Goal: Task Accomplishment & Management: Use online tool/utility

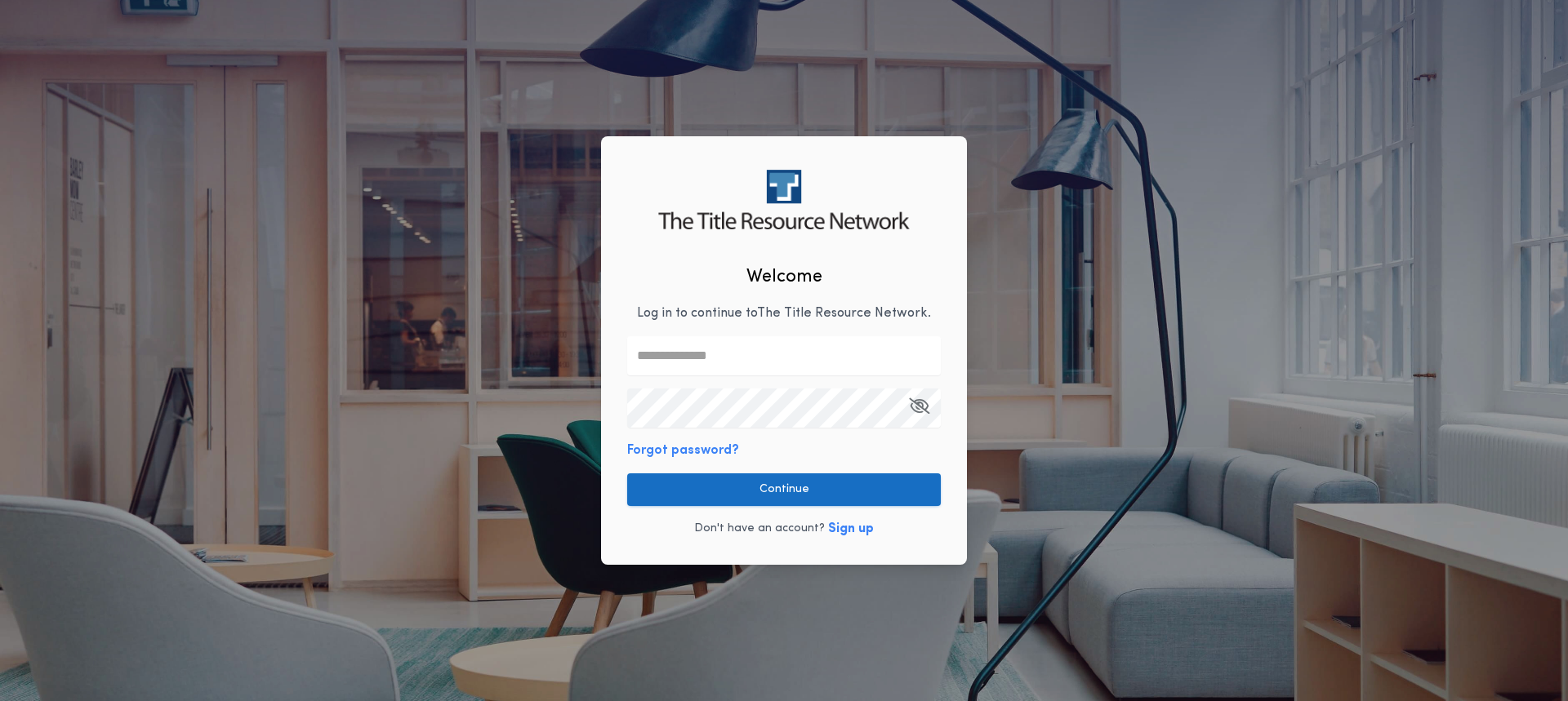
type input "**********"
click at [772, 498] on button "Continue" at bounding box center [784, 490] width 313 height 33
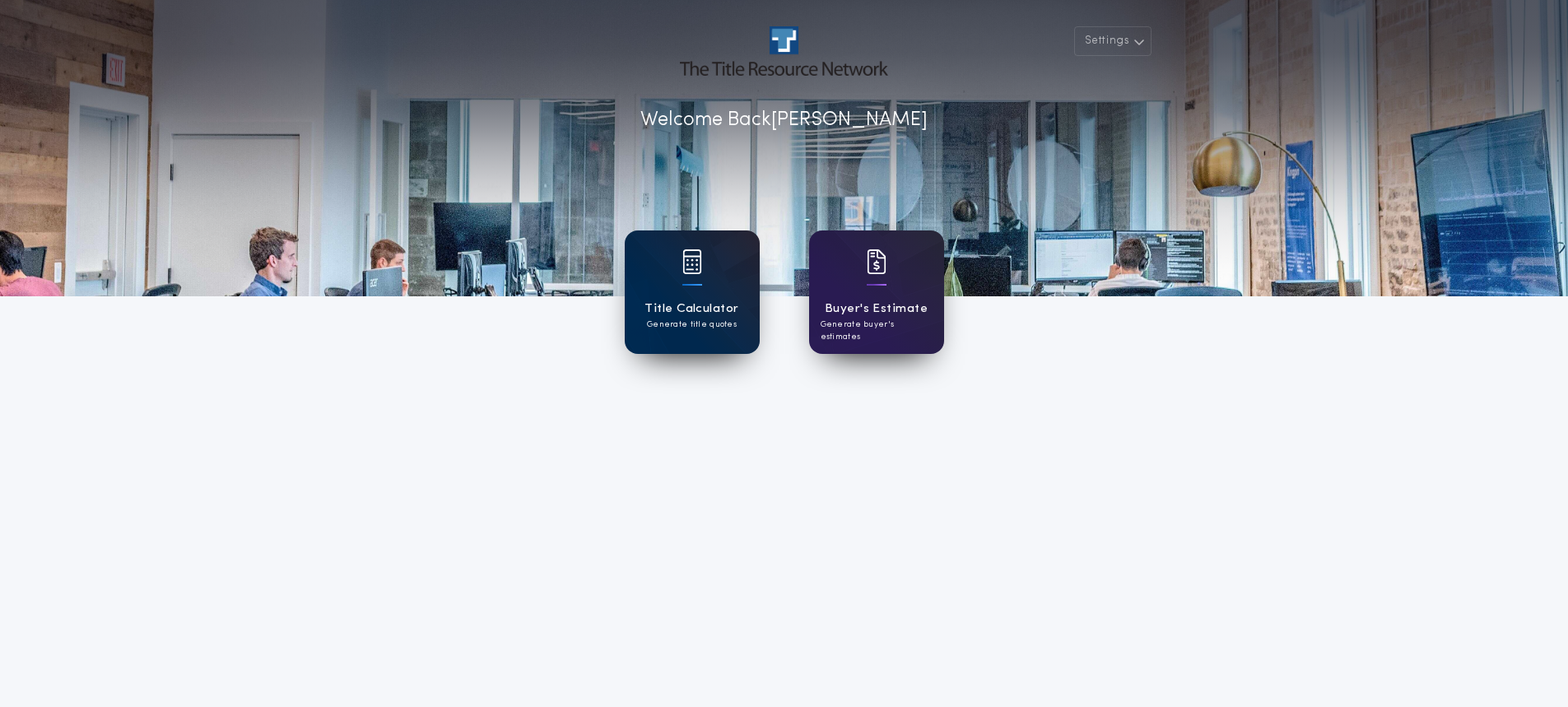
click at [692, 294] on div at bounding box center [692, 272] width 20 height 46
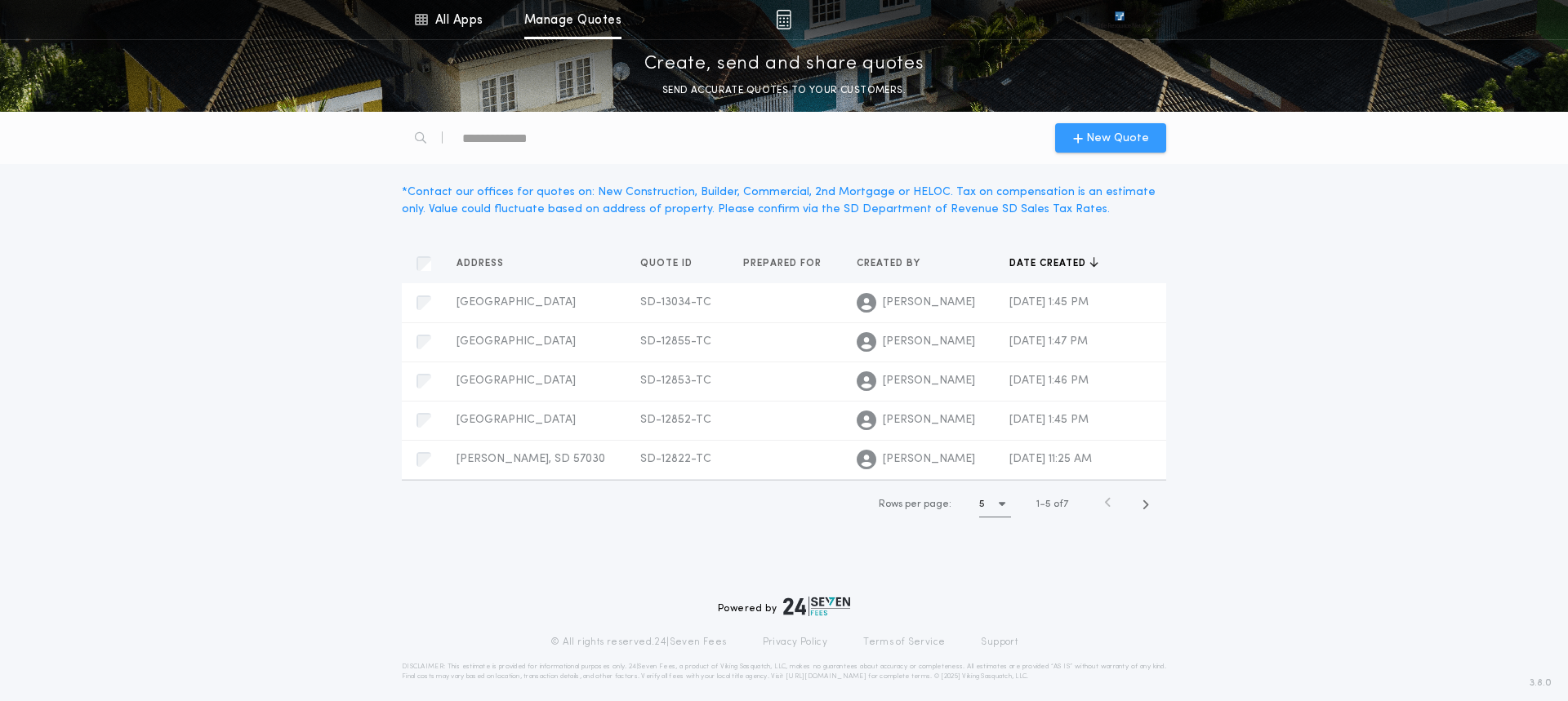
click at [1110, 132] on span "New Quote" at bounding box center [1117, 138] width 63 height 17
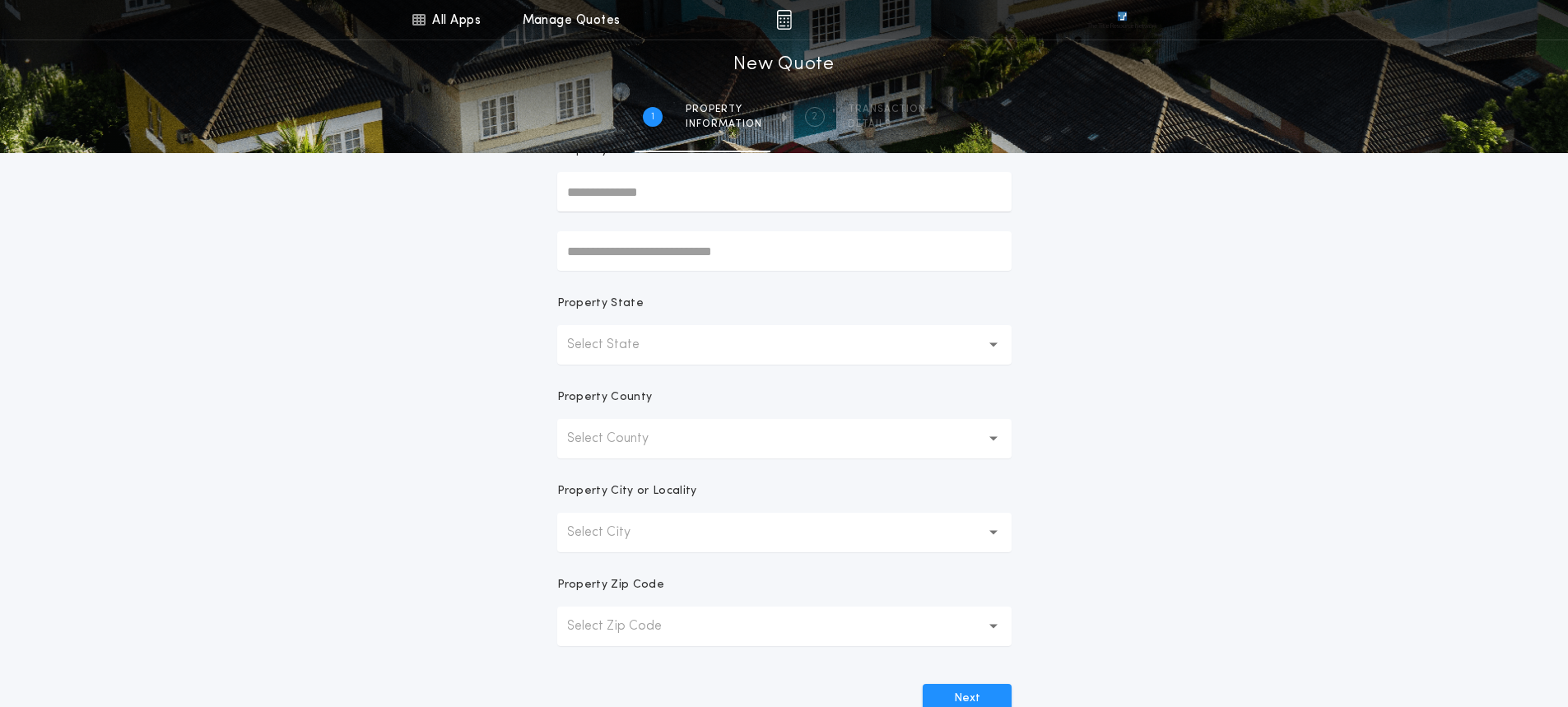
scroll to position [165, 0]
click at [997, 344] on icon "button" at bounding box center [994, 344] width 9 height 6
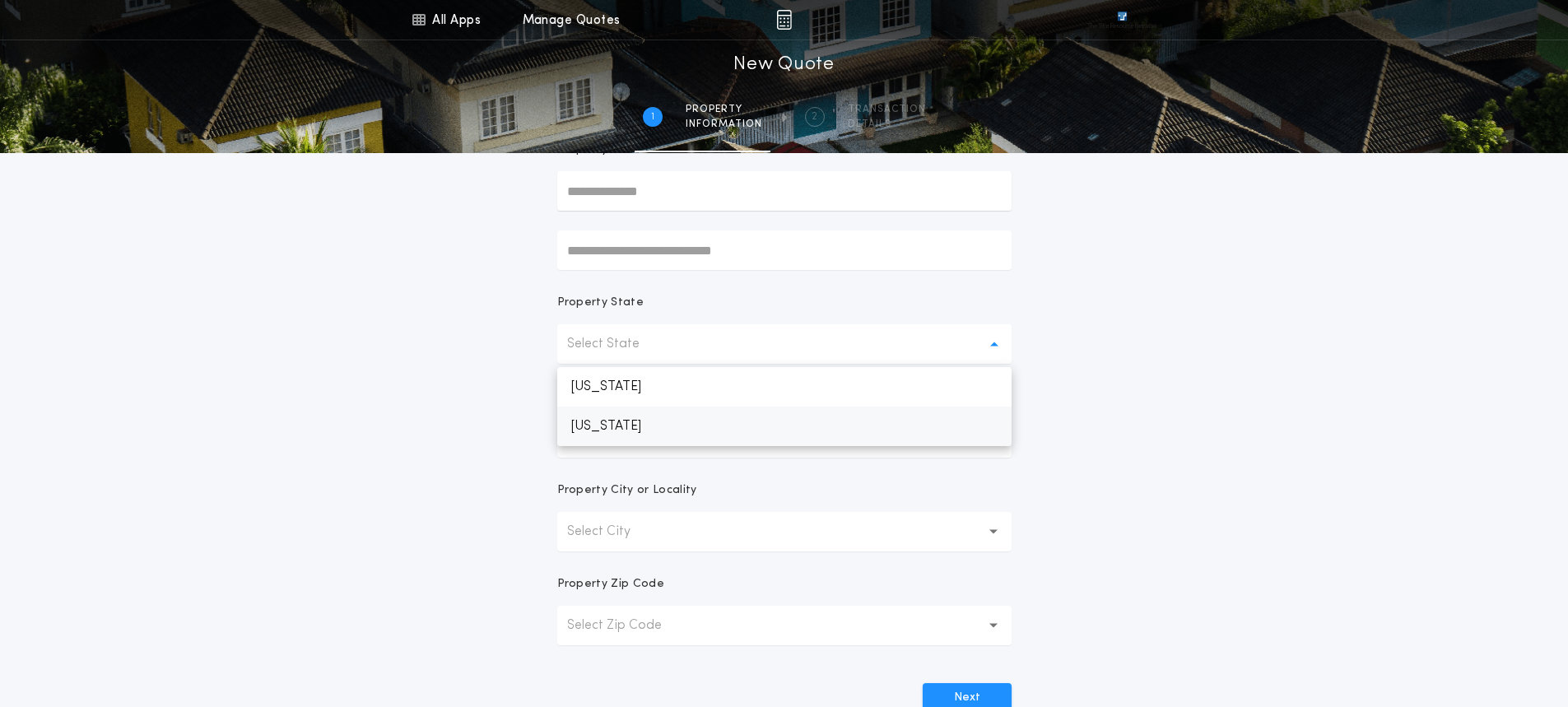
click at [595, 425] on p "[US_STATE]" at bounding box center [785, 426] width 454 height 40
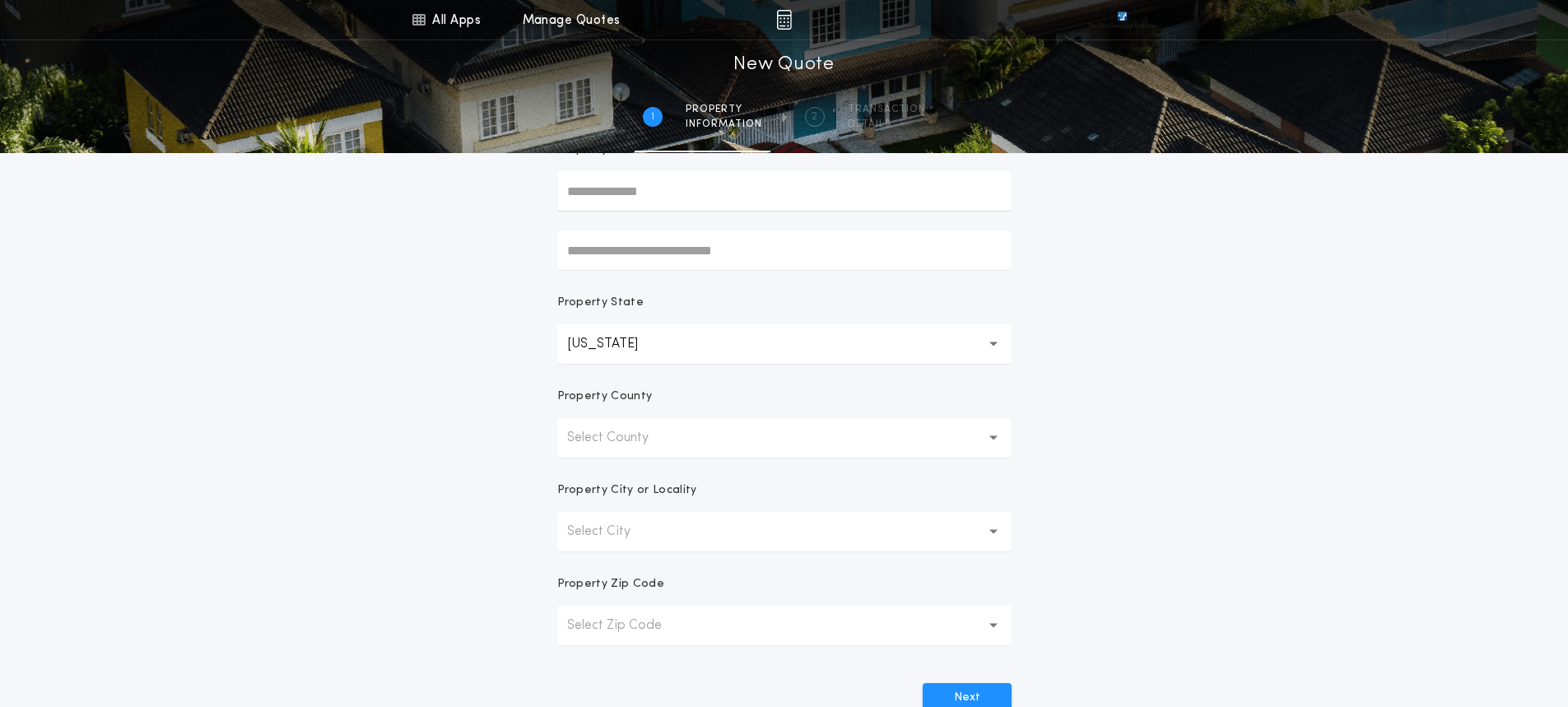
click at [995, 438] on icon "button" at bounding box center [994, 438] width 9 height 4
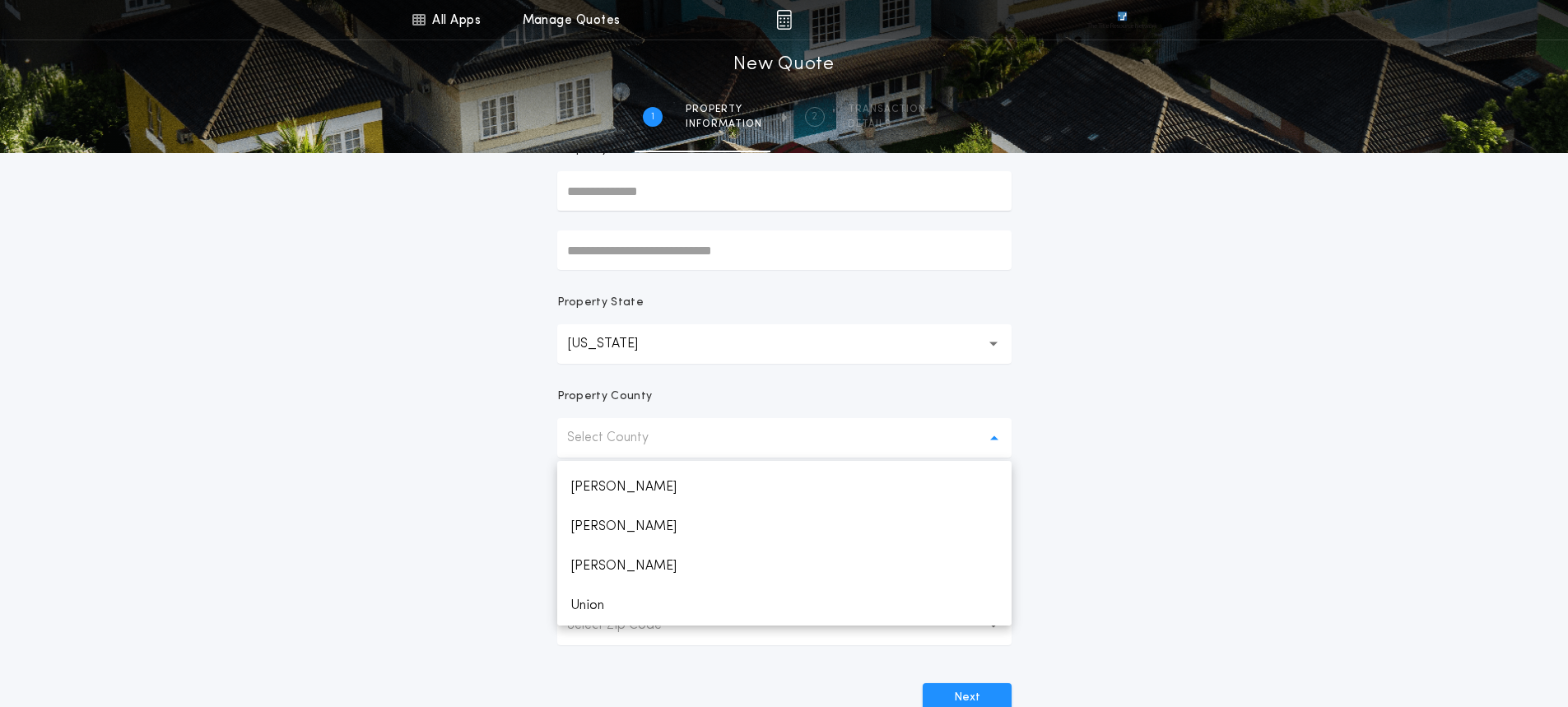
scroll to position [2444, 0]
click at [593, 563] on p "Yankton" at bounding box center [785, 567] width 454 height 40
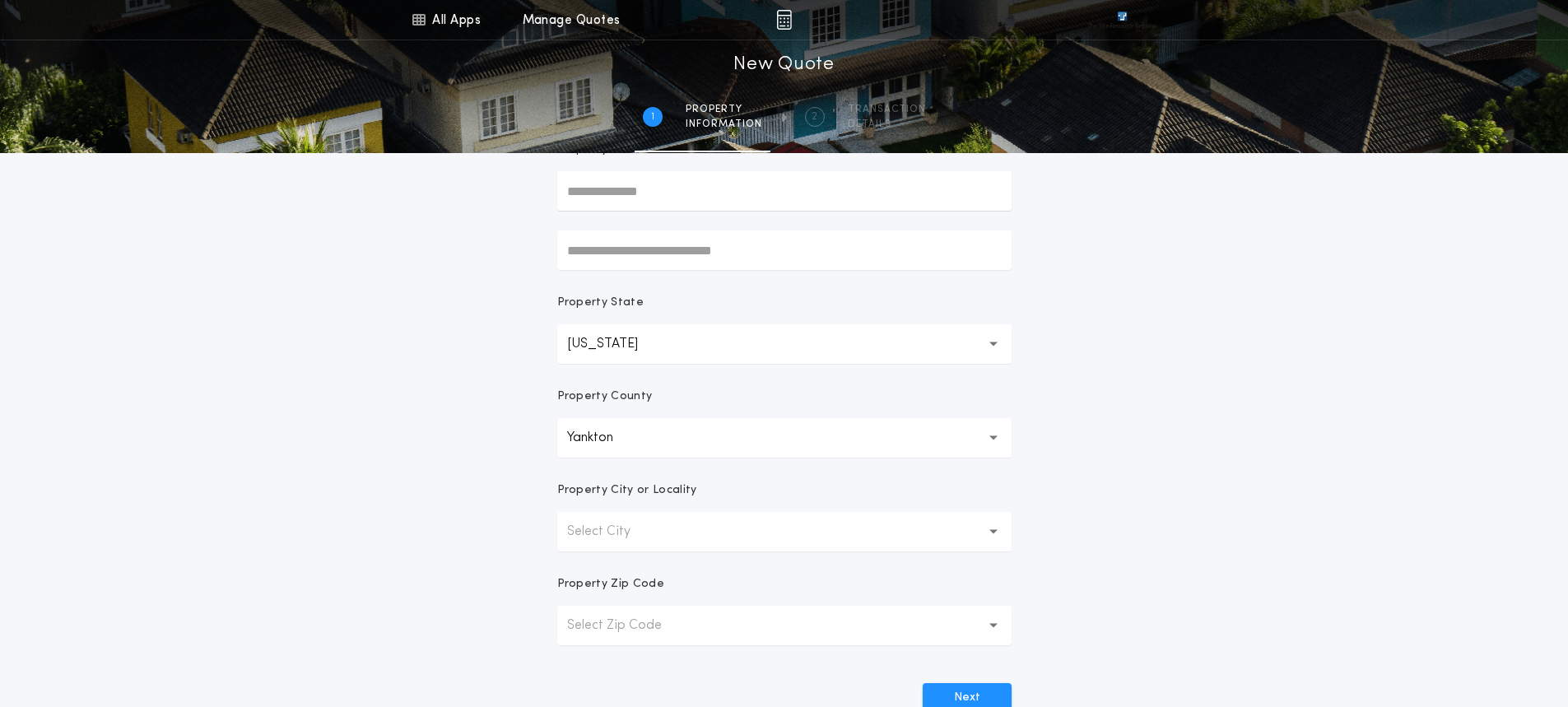
click at [992, 530] on icon "button" at bounding box center [994, 532] width 9 height 6
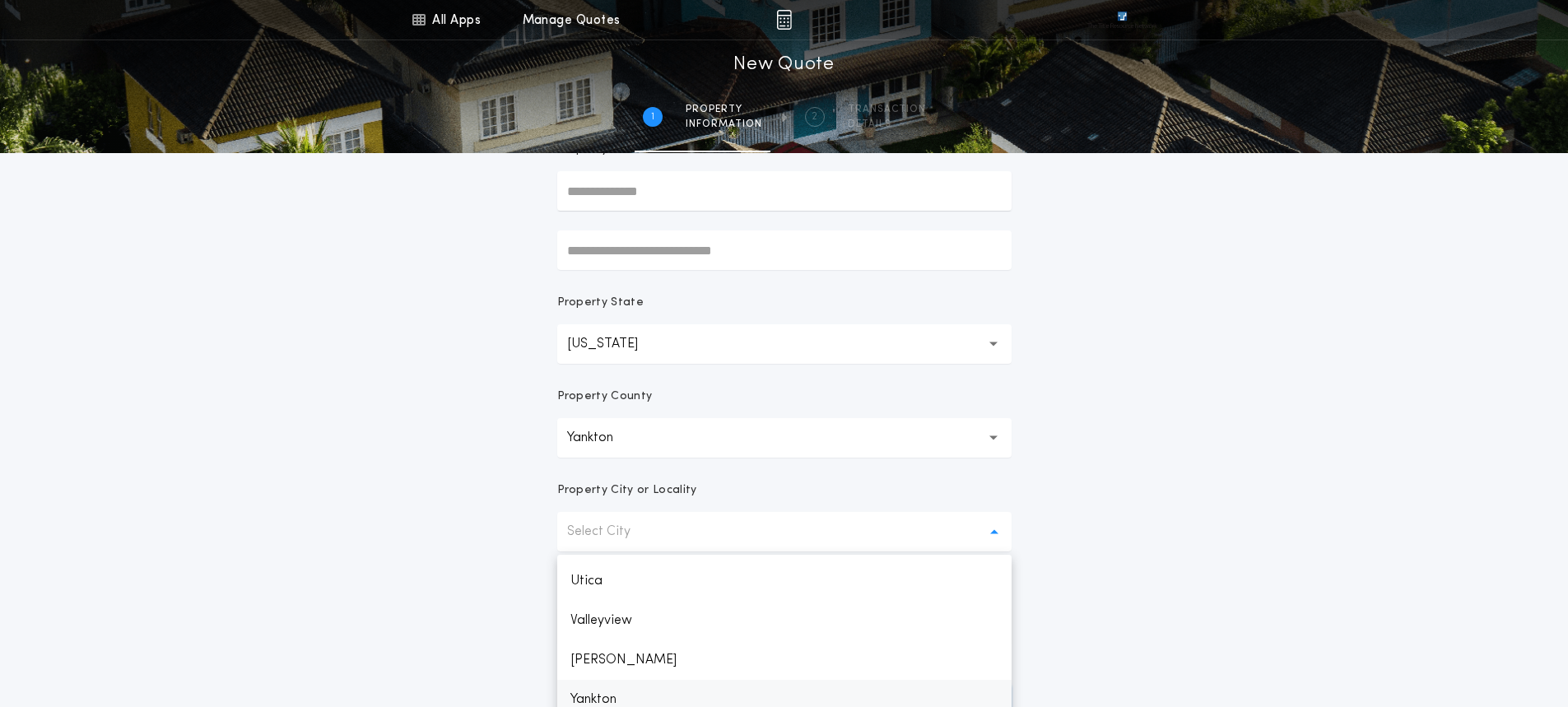
scroll to position [177, 0]
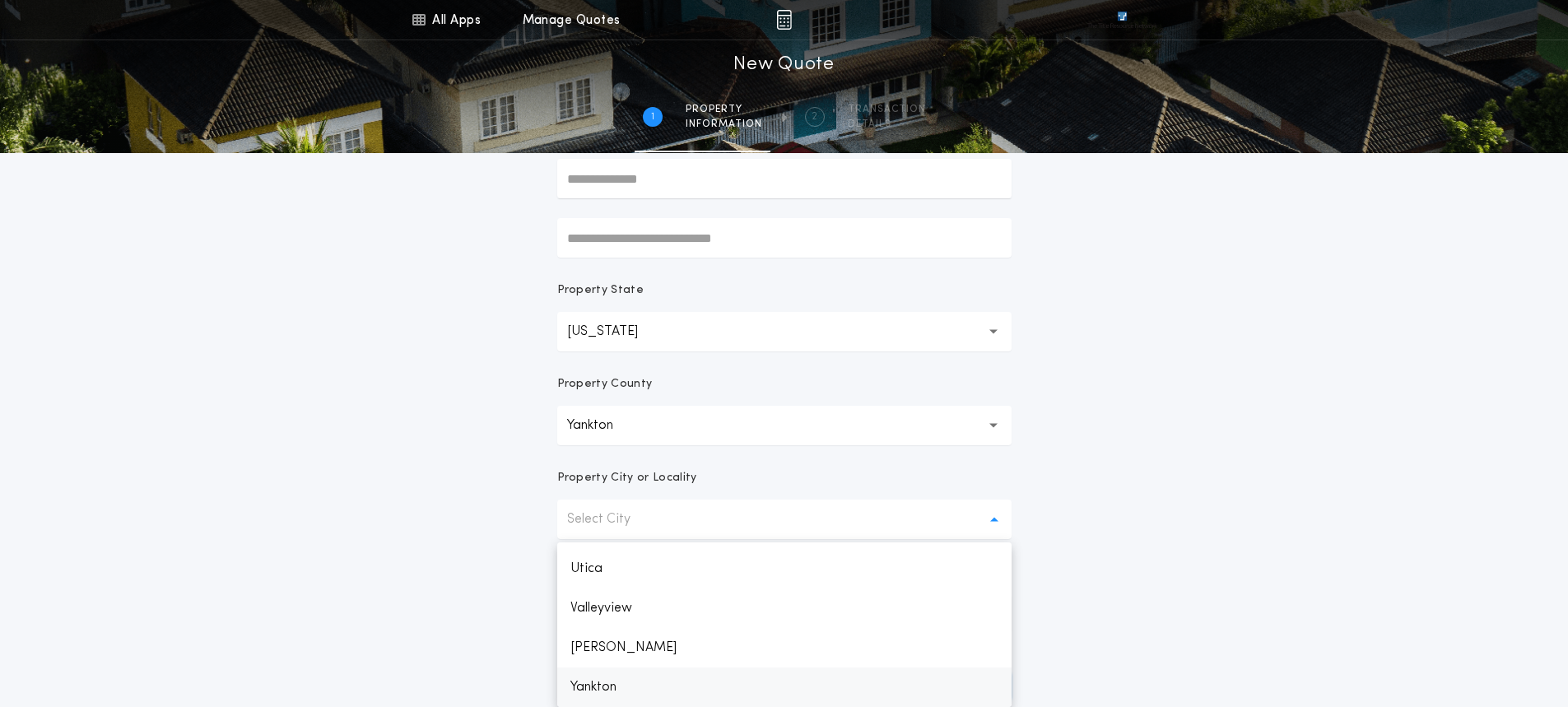
click at [589, 700] on p "Yankton" at bounding box center [785, 687] width 454 height 40
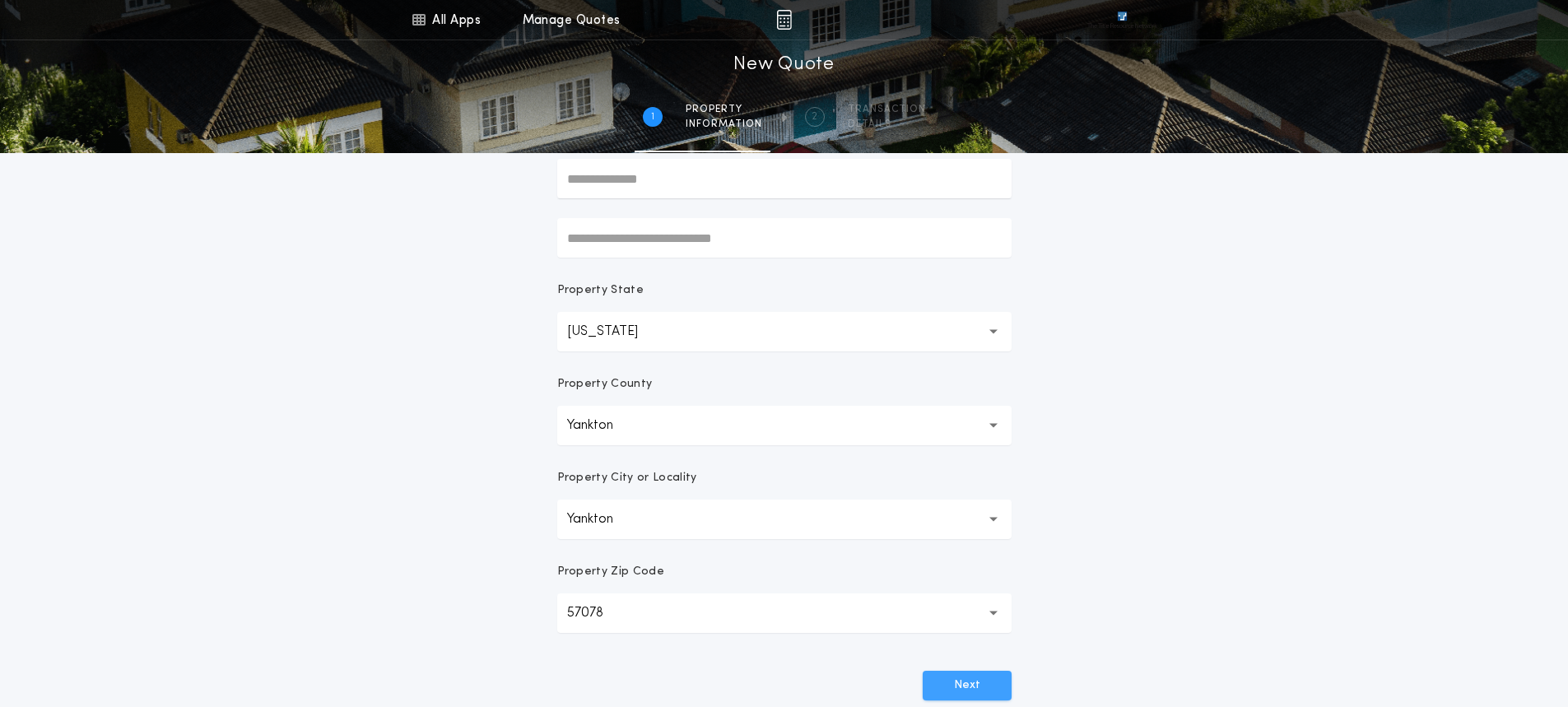
click at [947, 675] on button "Next" at bounding box center [966, 686] width 89 height 29
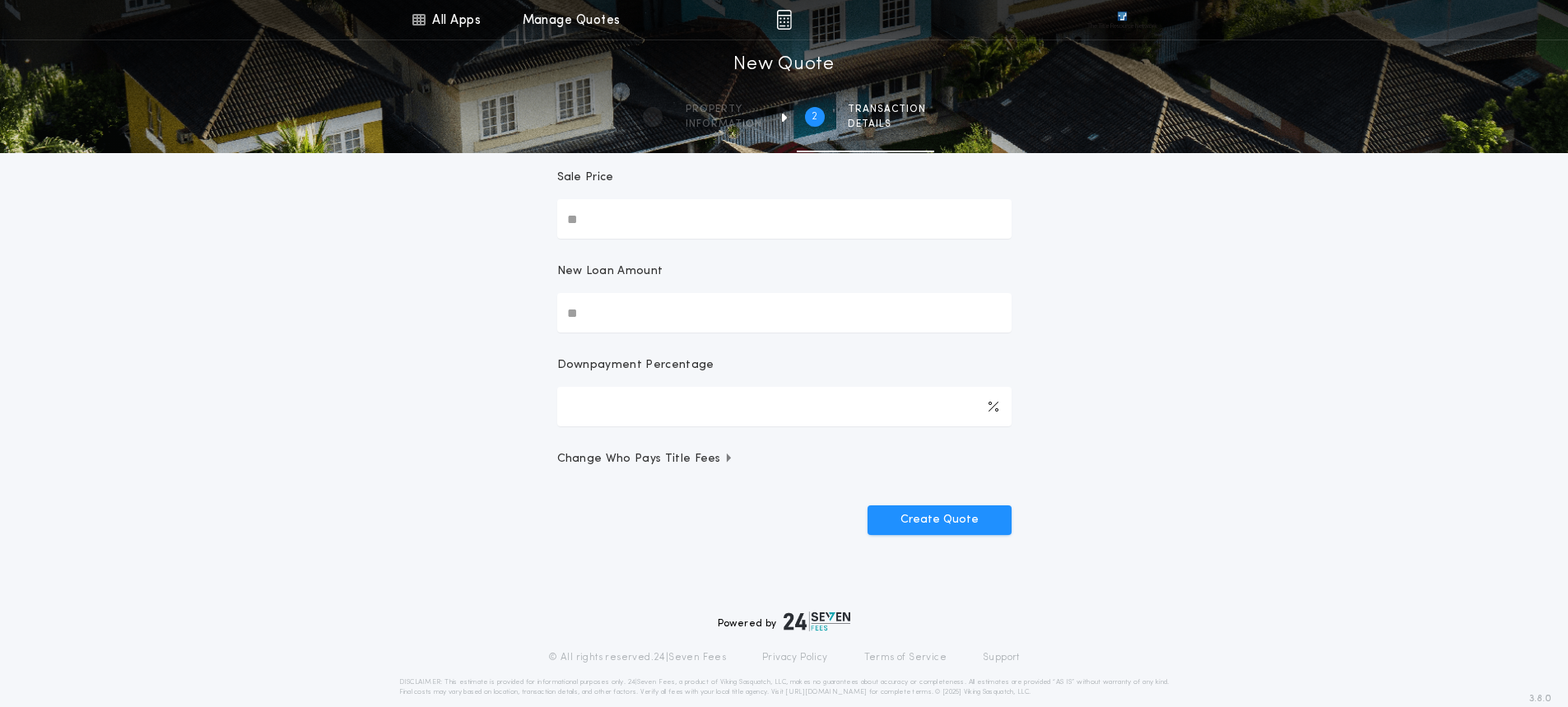
drag, startPoint x: 625, startPoint y: 217, endPoint x: 522, endPoint y: 221, distance: 103.1
click at [522, 221] on div "All Apps Title Calculator Buyer's Estimate Menu All Apps Manage Quotes 2 /2 New…" at bounding box center [784, 210] width 1568 height 775
click at [603, 214] on input "Sale Price" at bounding box center [785, 218] width 454 height 40
type input "********"
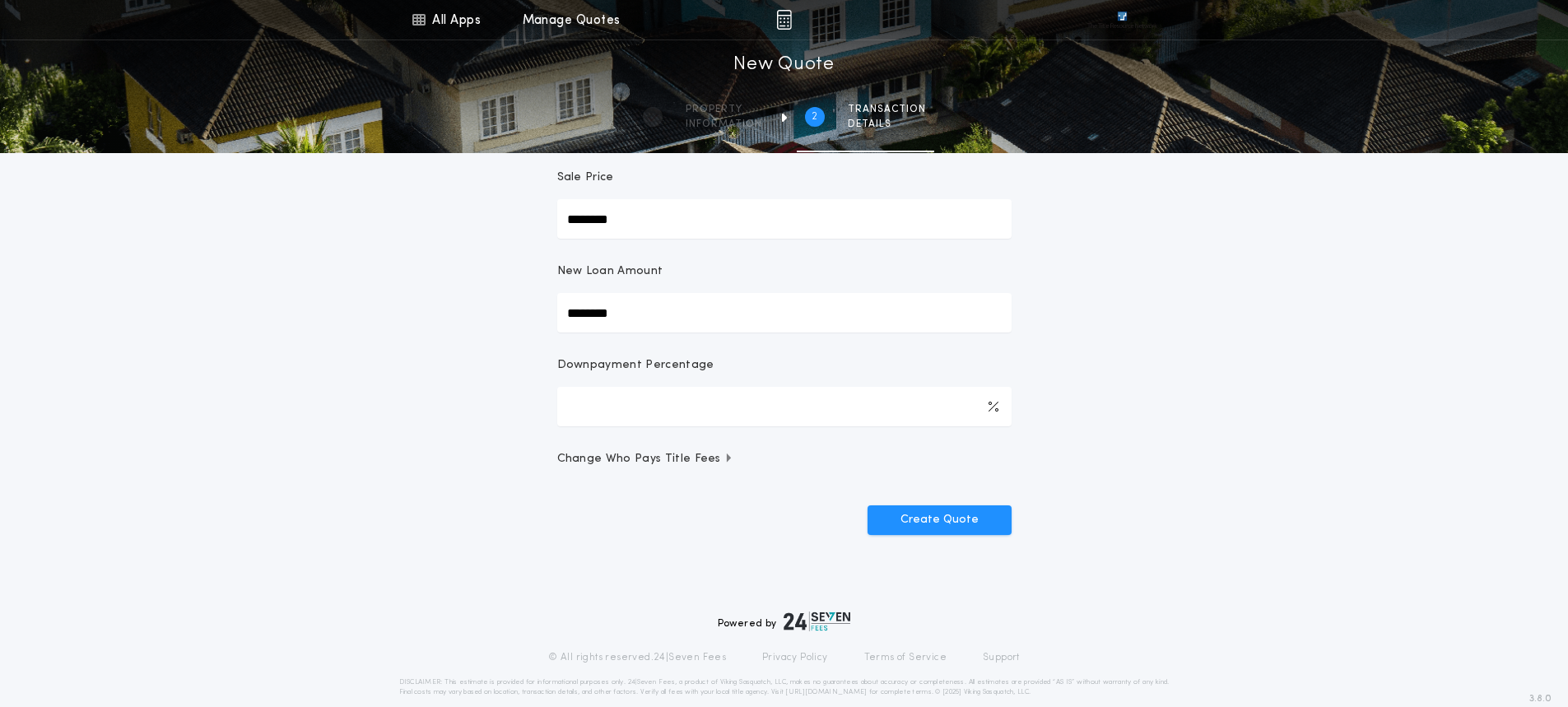
type input "***"
type input "********"
click at [727, 458] on icon "button" at bounding box center [729, 457] width 4 height 9
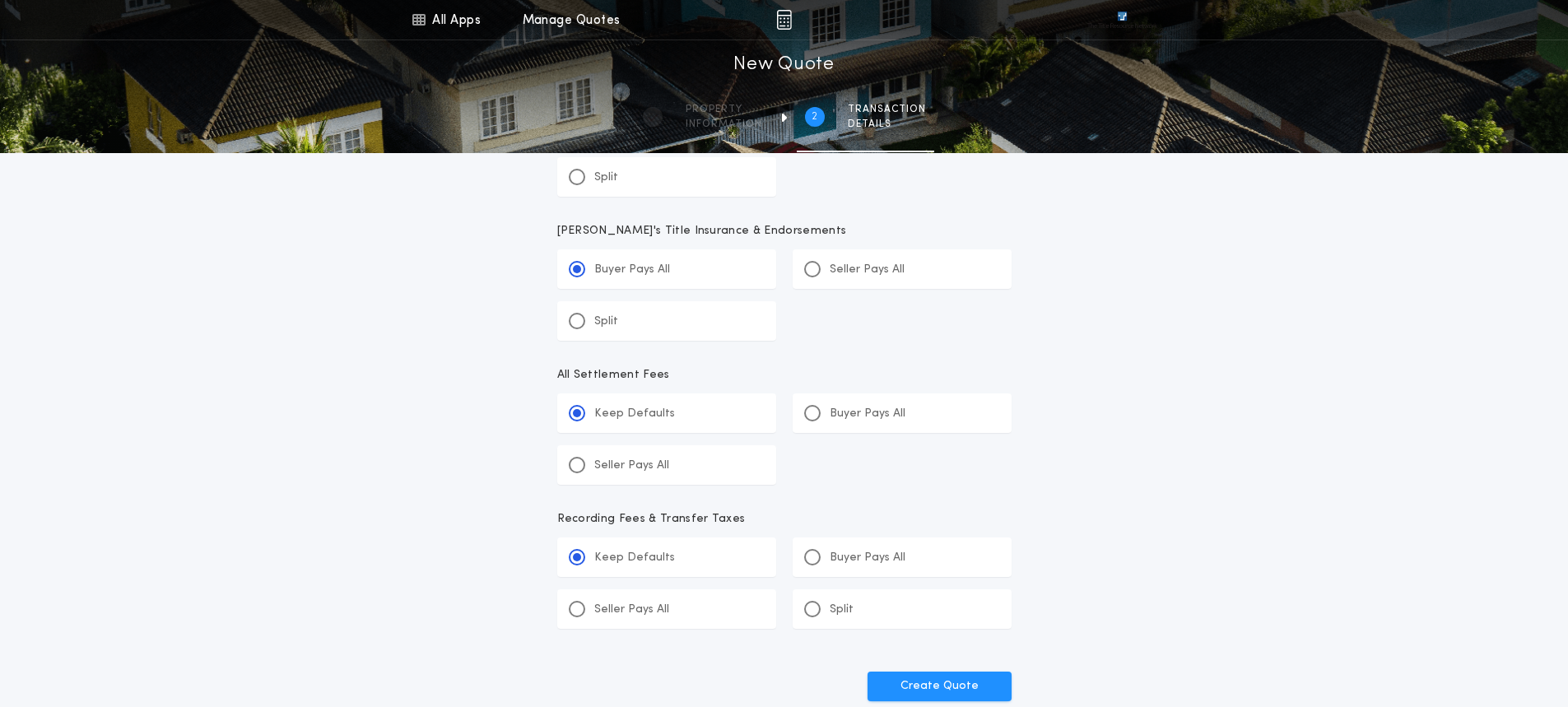
scroll to position [589, 0]
click at [928, 677] on button "Create Quote" at bounding box center [940, 684] width 144 height 29
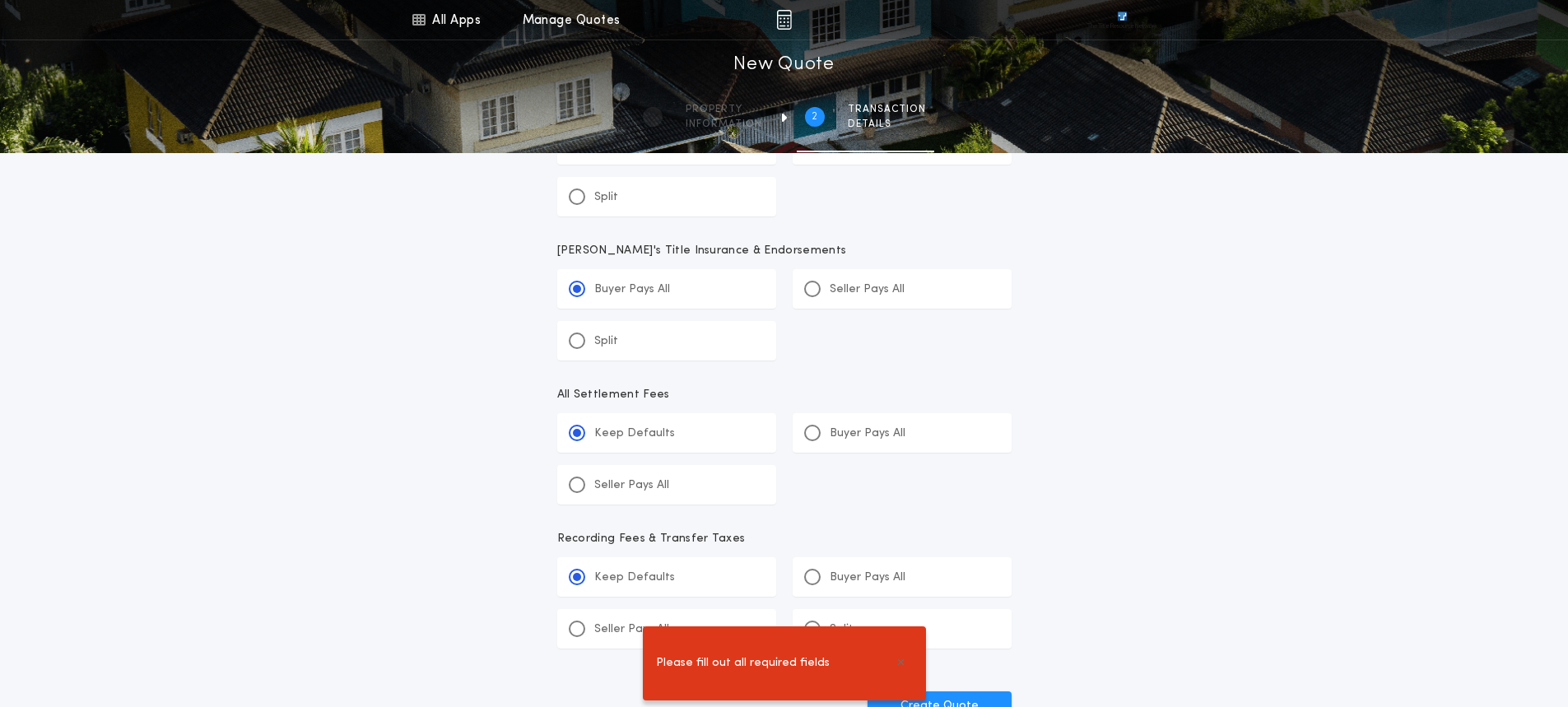
scroll to position [611, 0]
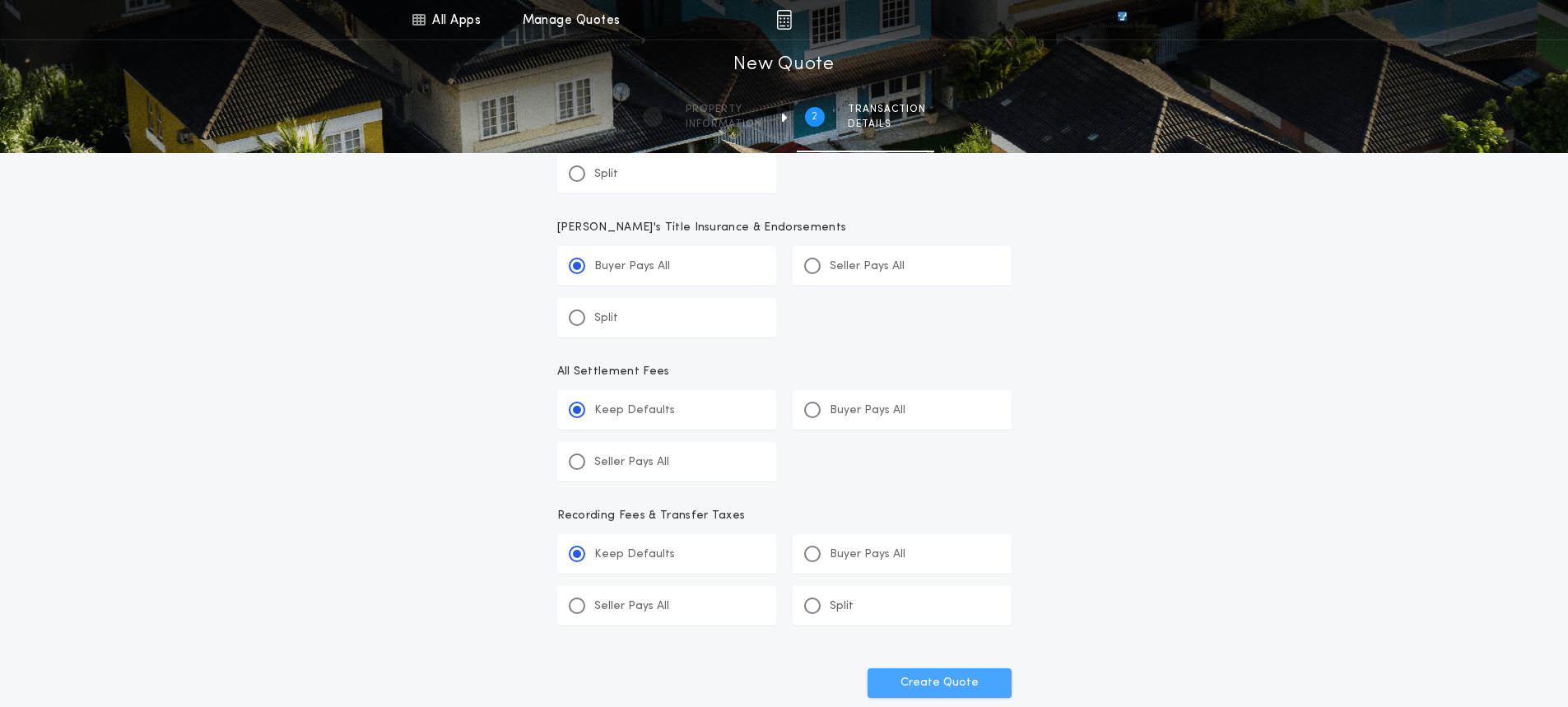
click at [934, 680] on button "Create Quote" at bounding box center [940, 684] width 144 height 29
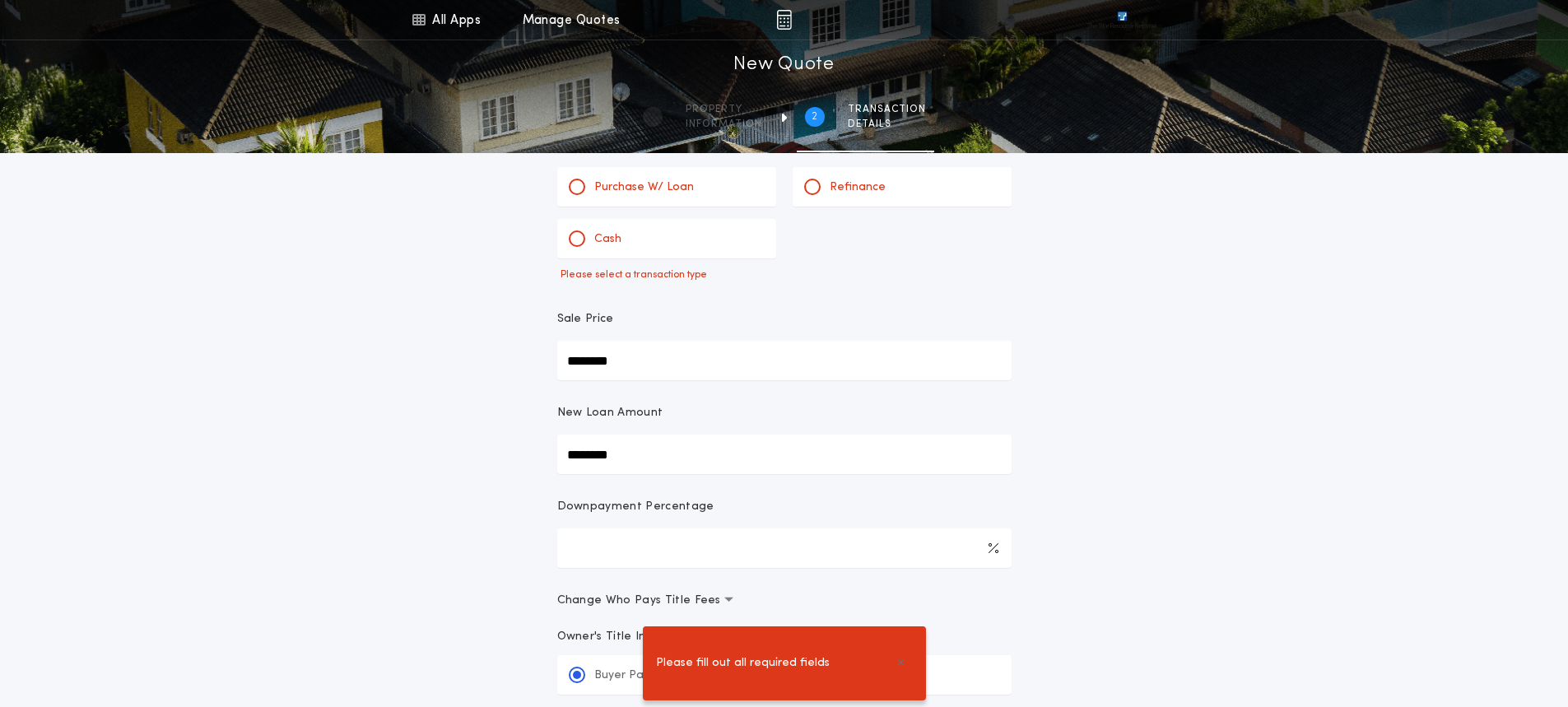
scroll to position [0, 0]
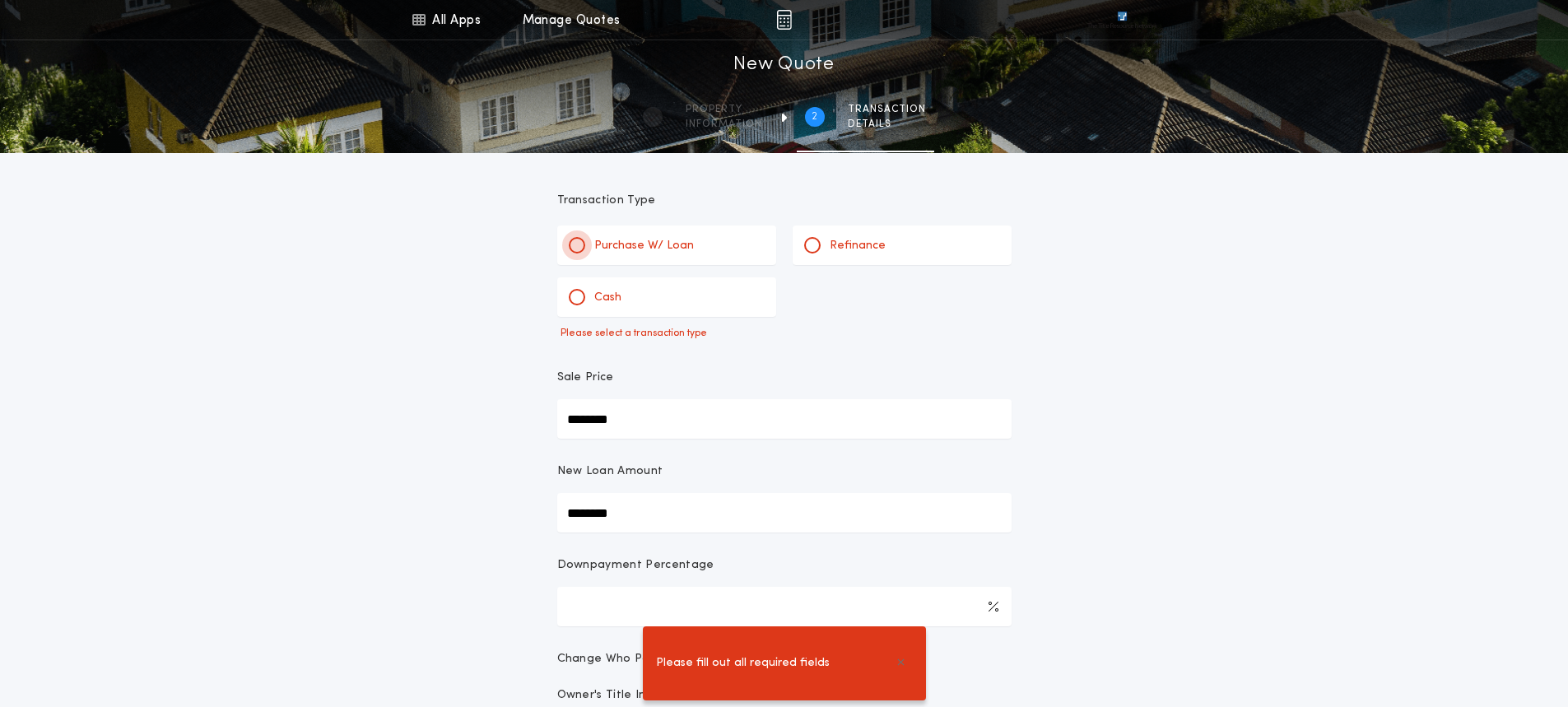
click at [573, 242] on div at bounding box center [577, 245] width 8 height 8
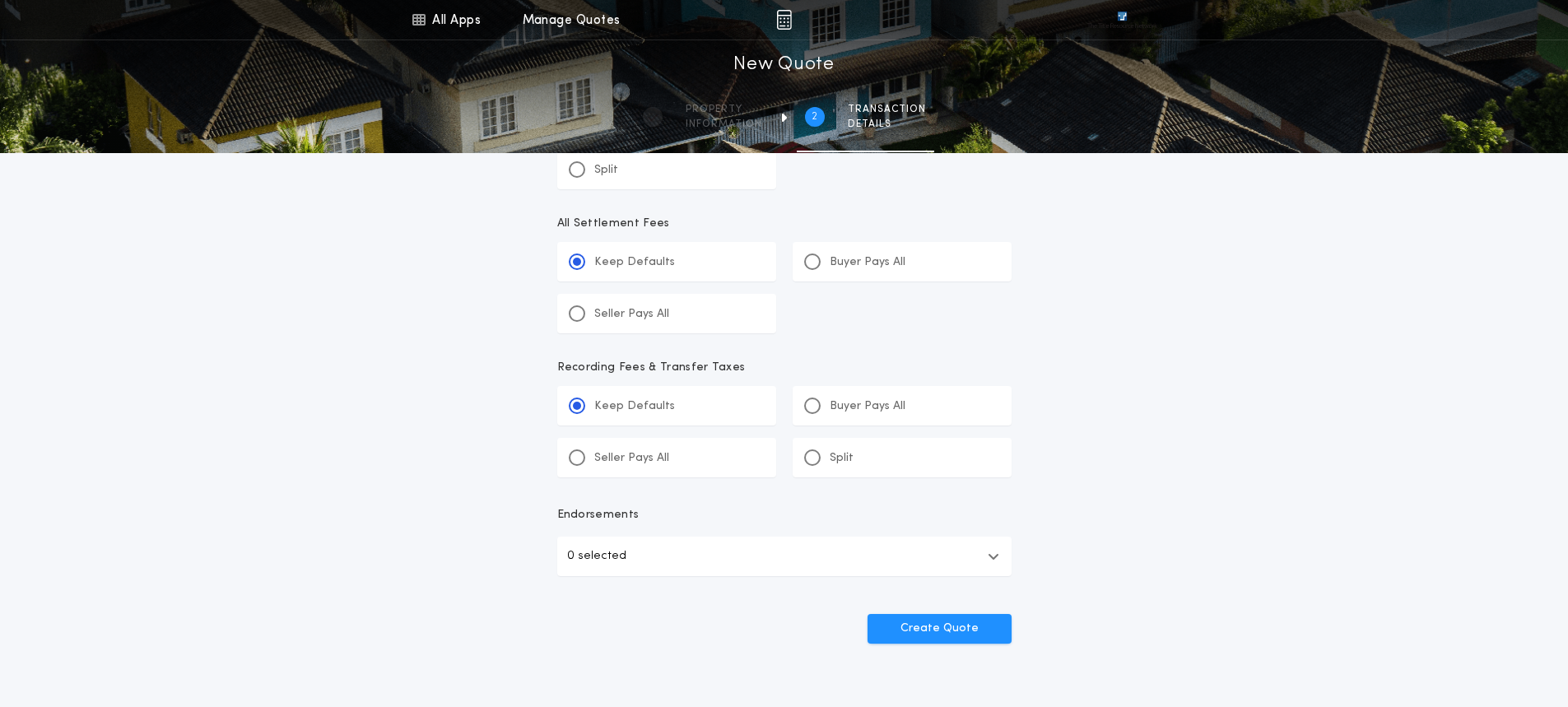
scroll to position [869, 0]
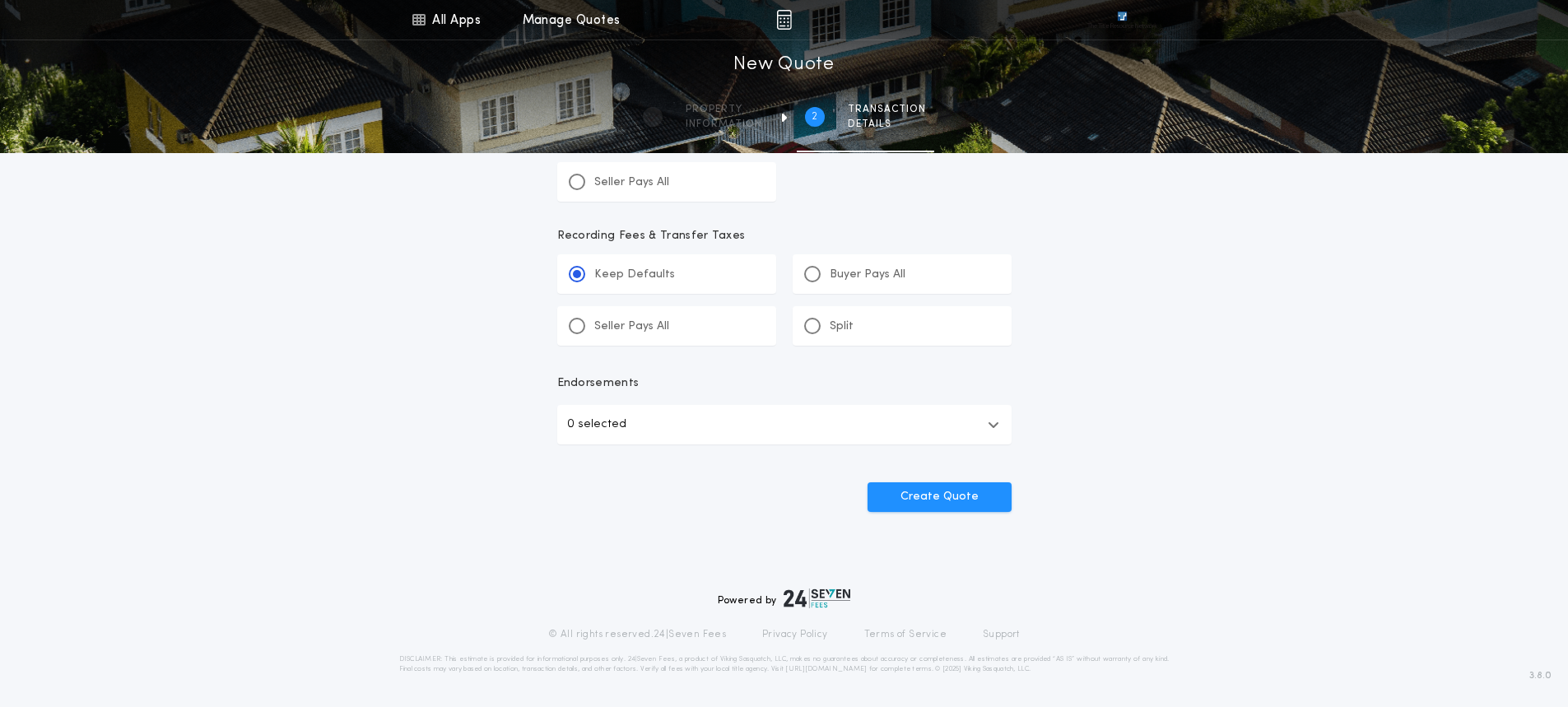
click at [996, 425] on icon "button" at bounding box center [994, 425] width 12 height 14
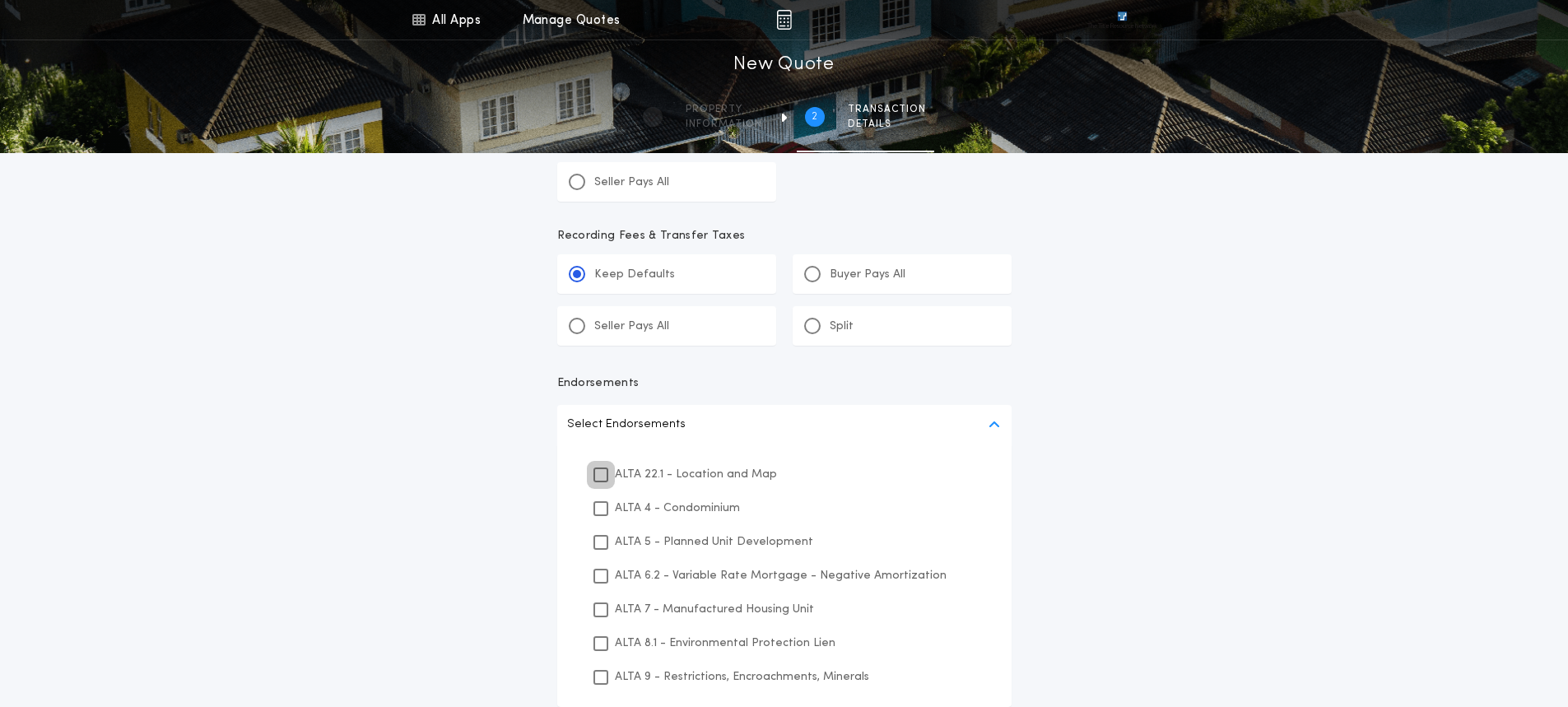
click at [601, 473] on icon at bounding box center [601, 475] width 10 height 12
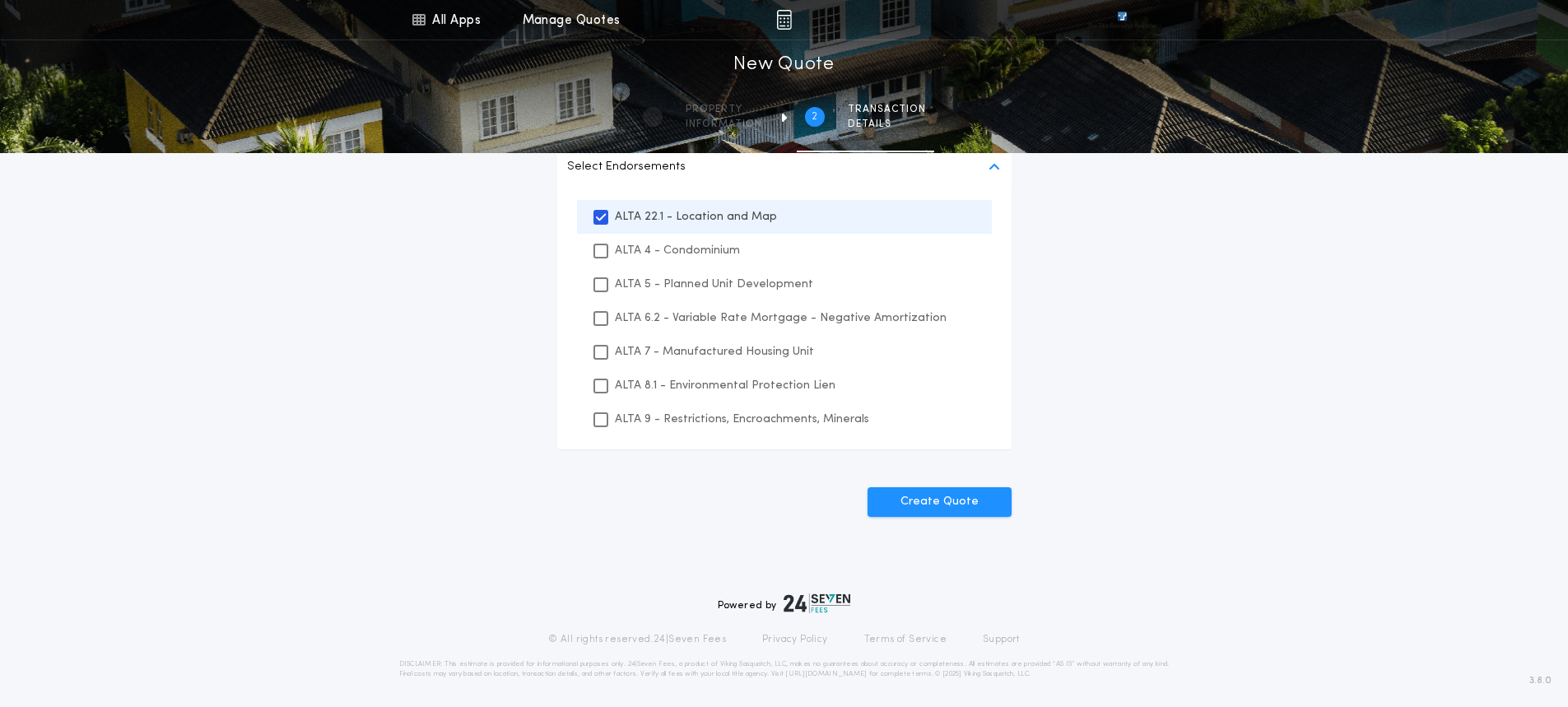
scroll to position [1131, 0]
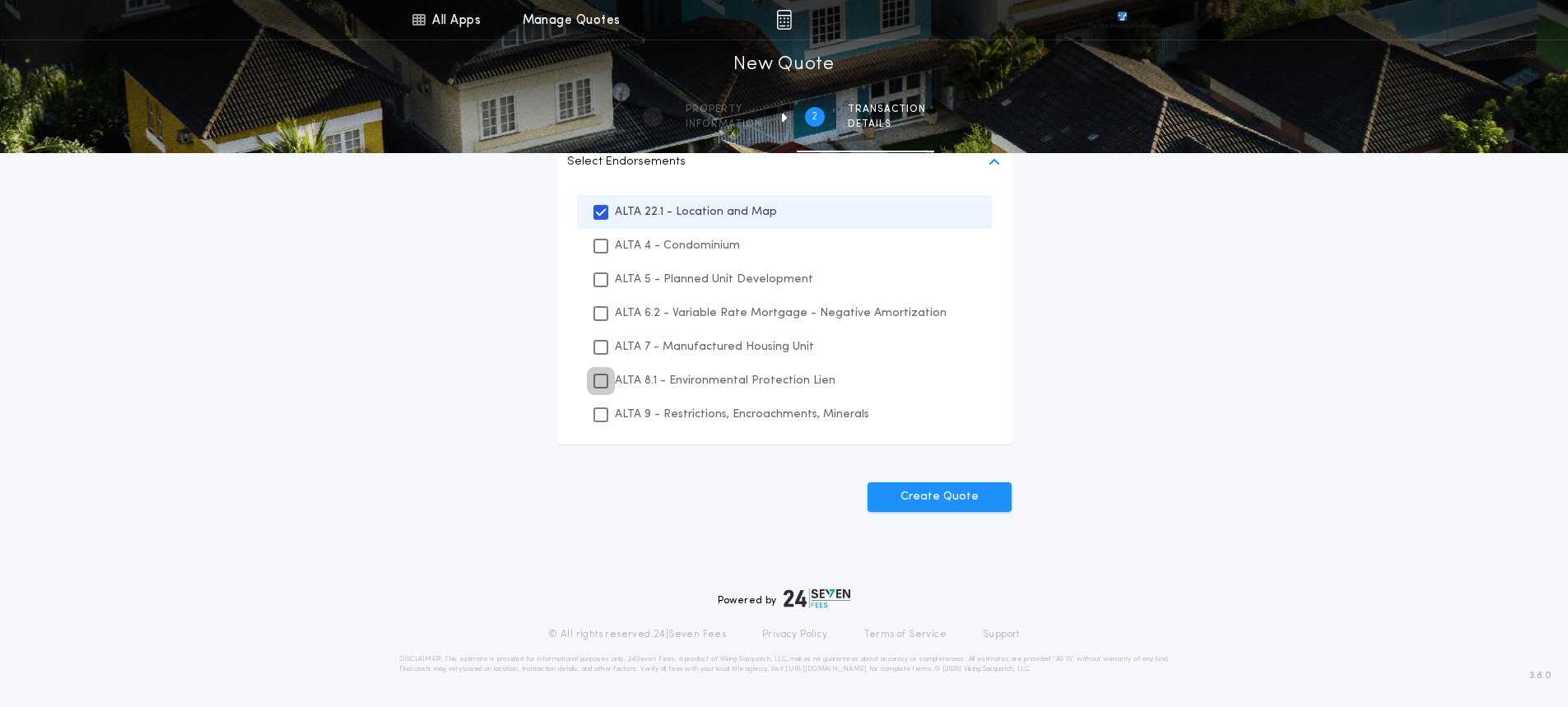
click at [597, 377] on icon at bounding box center [601, 381] width 10 height 12
click at [600, 410] on icon at bounding box center [601, 415] width 10 height 12
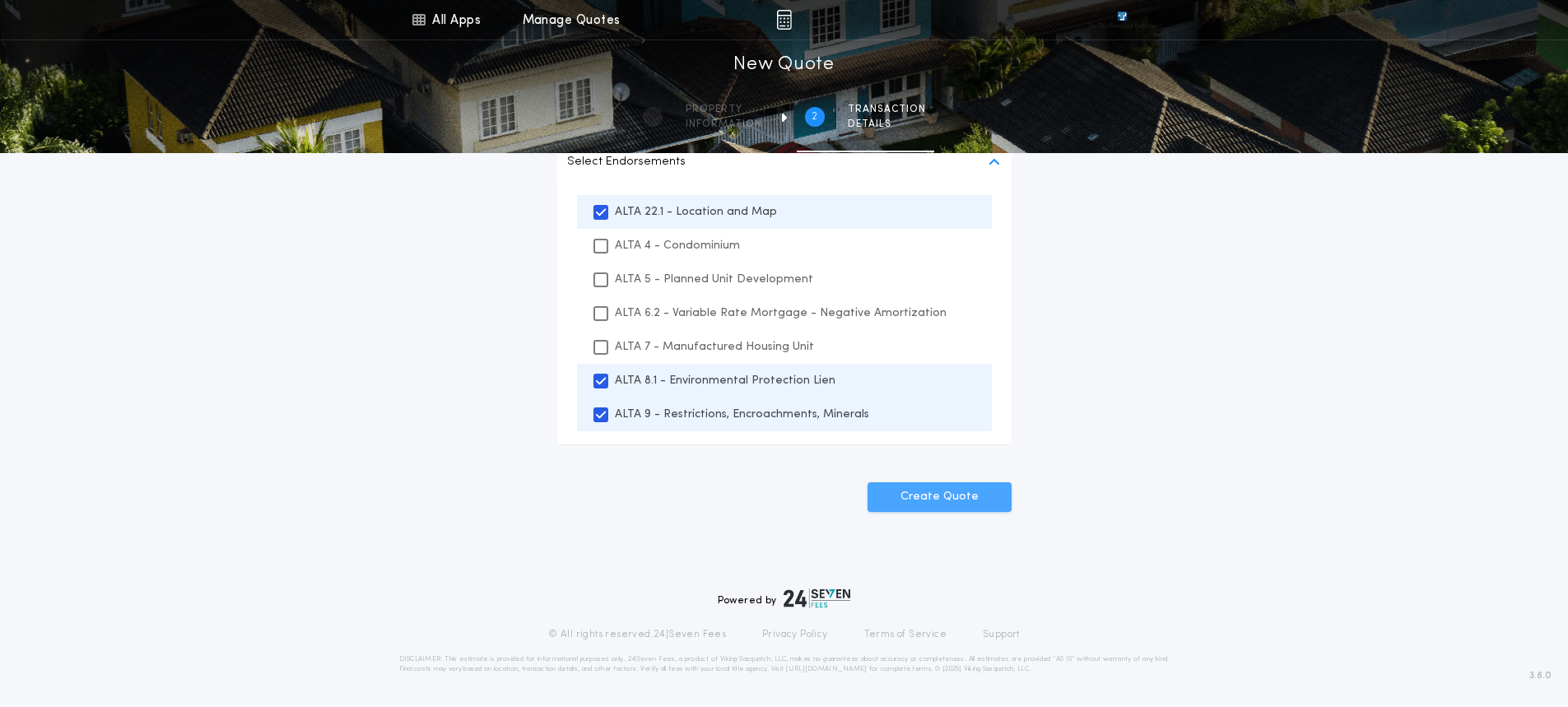
click at [905, 488] on button "Create Quote" at bounding box center [940, 497] width 144 height 29
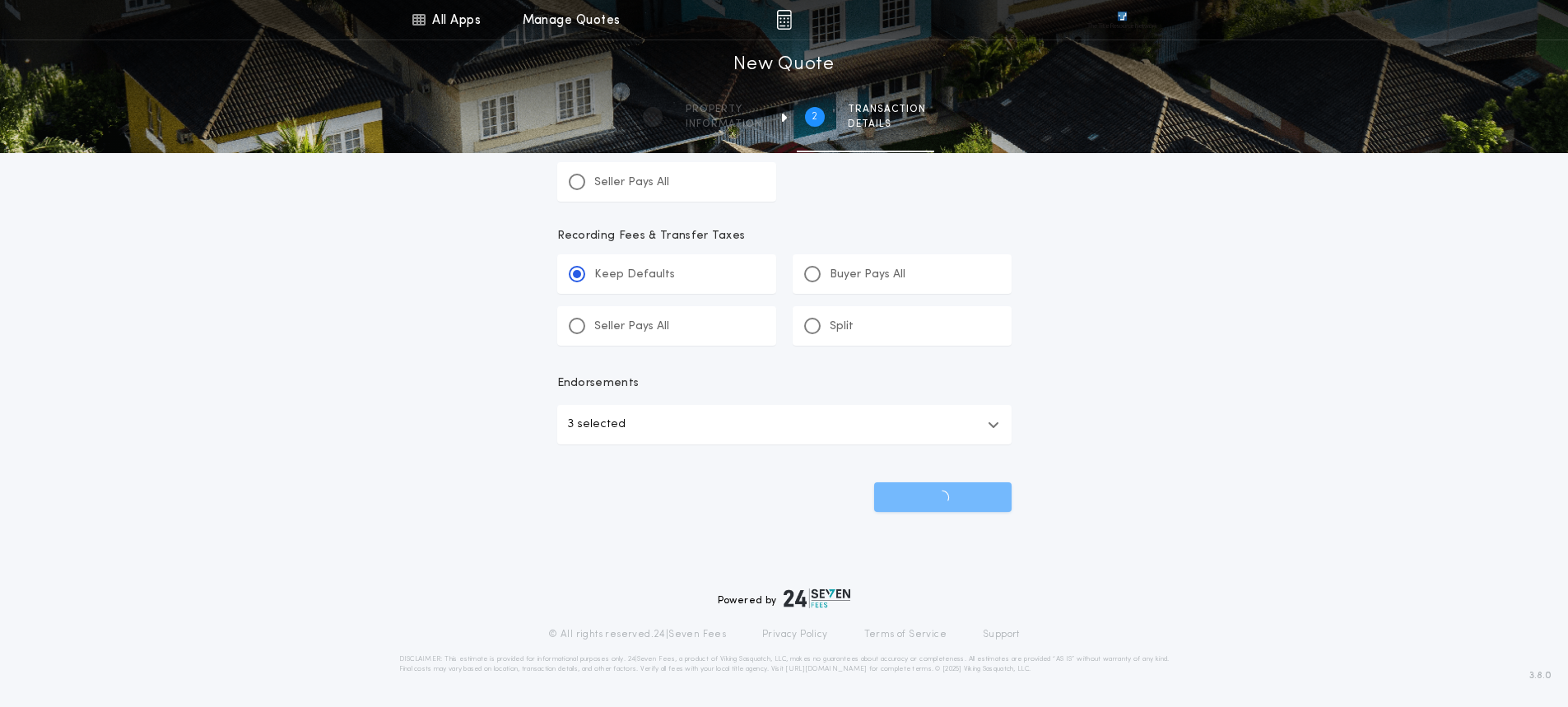
scroll to position [869, 0]
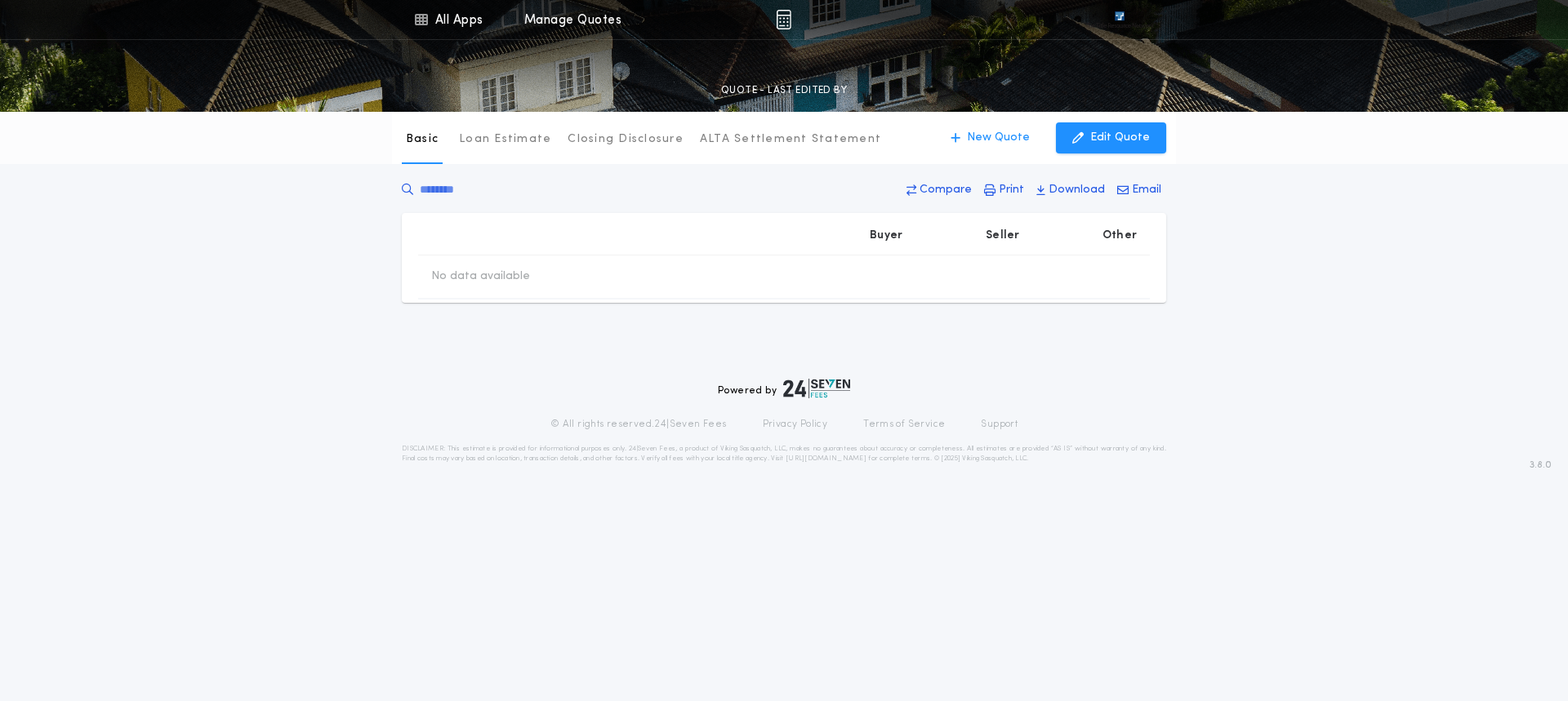
type input "********"
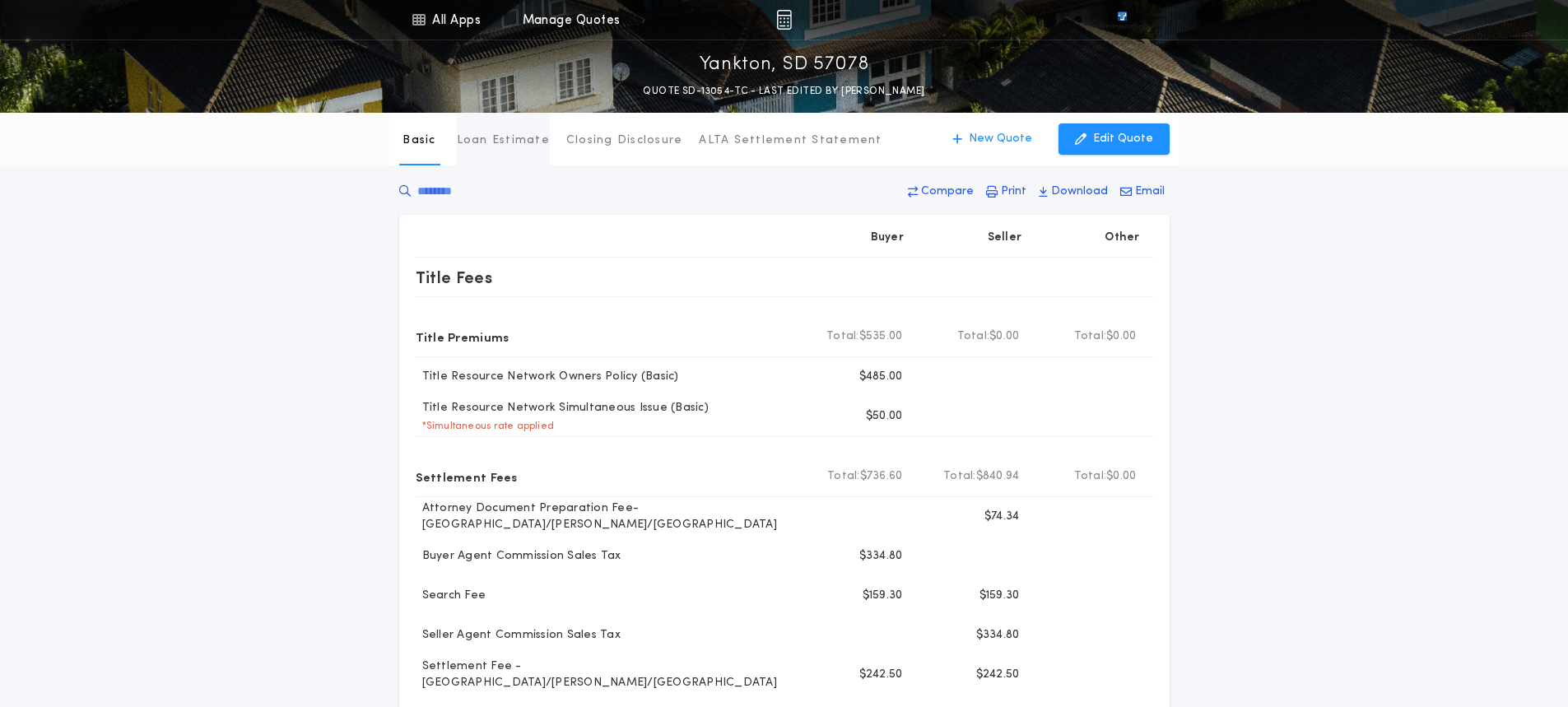
click at [495, 139] on p "Loan Estimate" at bounding box center [503, 140] width 93 height 17
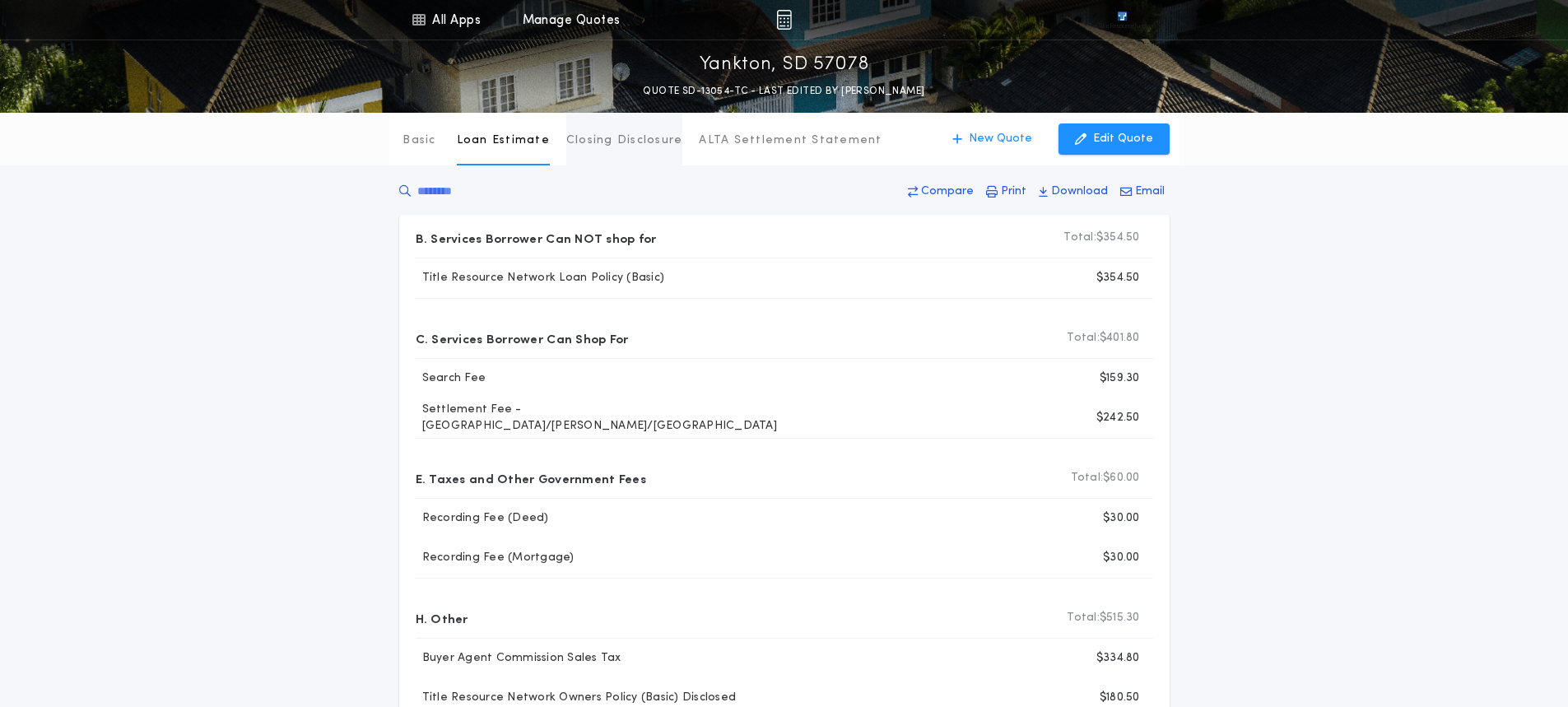
click at [615, 137] on p "Closing Disclosure" at bounding box center [625, 140] width 117 height 17
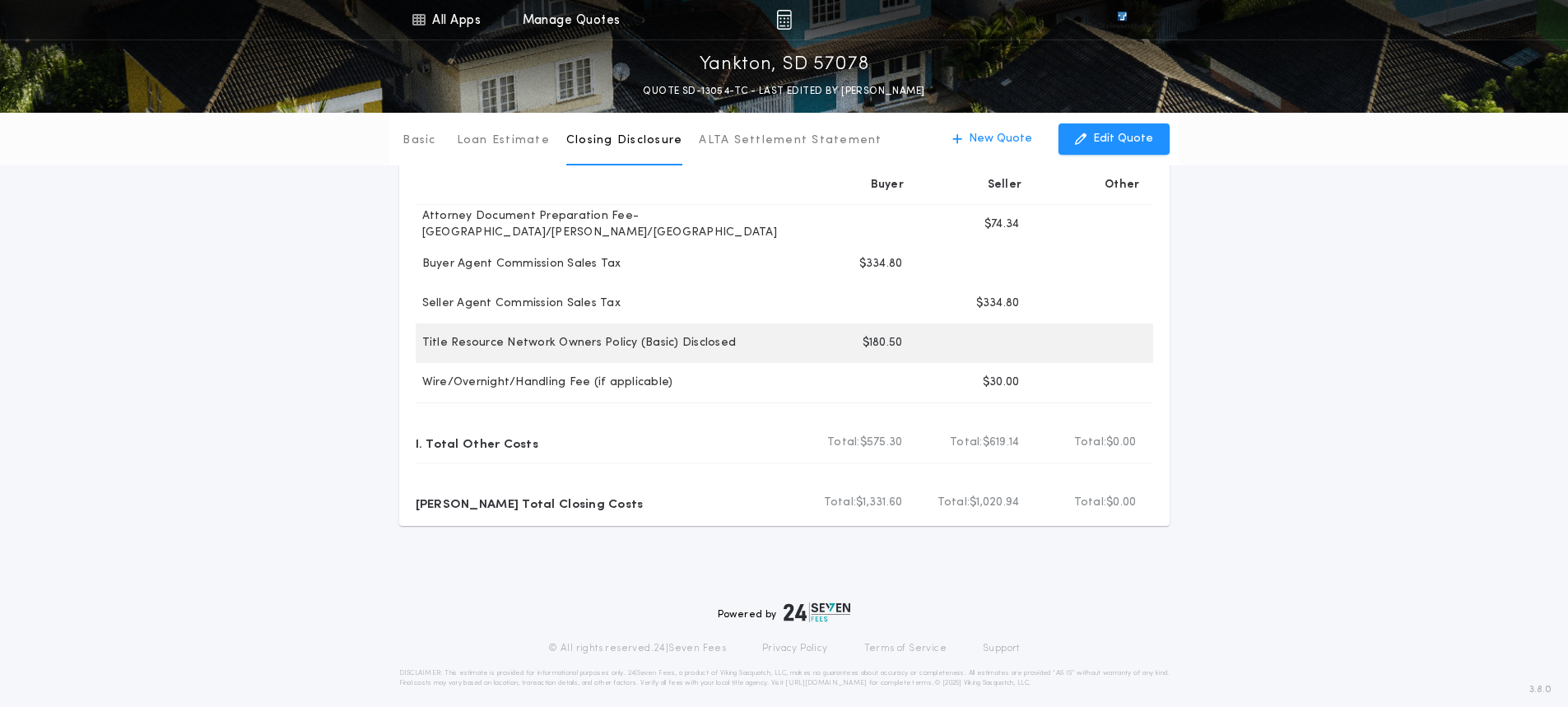
scroll to position [576, 0]
